Goal: Transaction & Acquisition: Purchase product/service

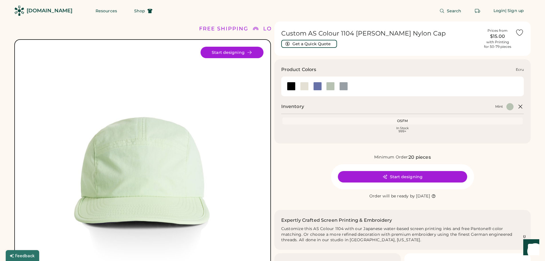
click at [303, 85] on div at bounding box center [304, 86] width 9 height 9
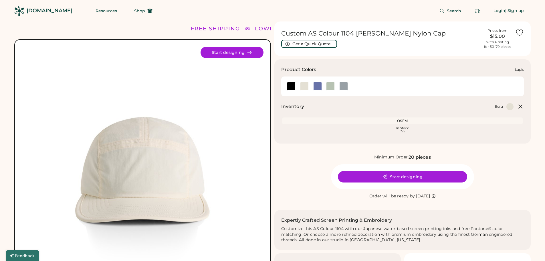
click at [321, 86] on div at bounding box center [317, 86] width 9 height 9
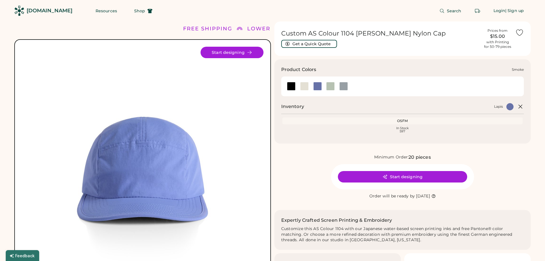
click at [349, 87] on div at bounding box center [343, 86] width 13 height 9
click at [345, 85] on div at bounding box center [343, 86] width 9 height 9
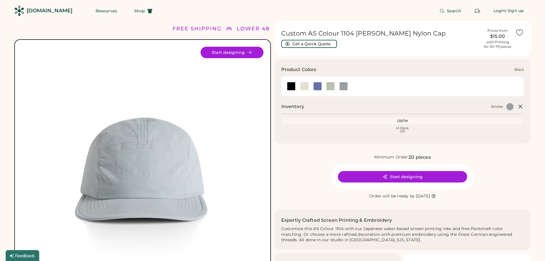
click at [292, 85] on div at bounding box center [291, 86] width 9 height 9
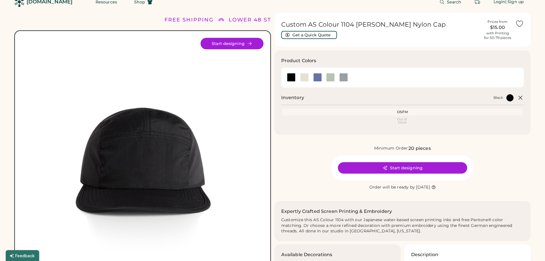
scroll to position [172, 0]
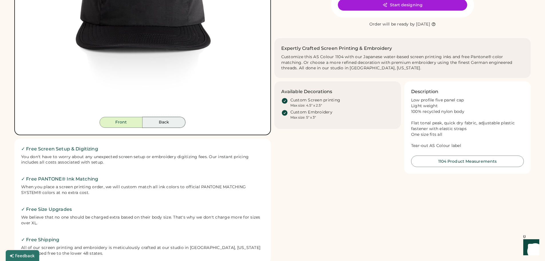
click at [172, 121] on button "Back" at bounding box center [163, 122] width 43 height 11
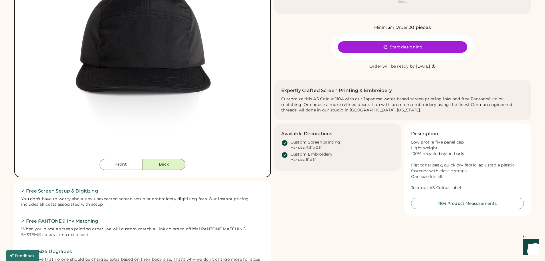
scroll to position [57, 0]
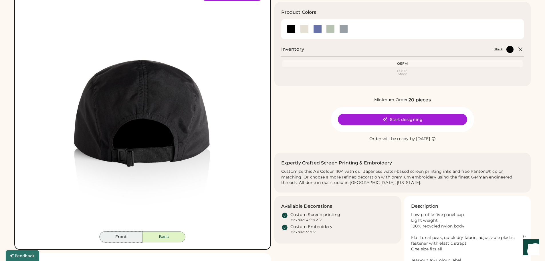
click at [131, 240] on button "Front" at bounding box center [121, 236] width 43 height 11
